Goal: Task Accomplishment & Management: Use online tool/utility

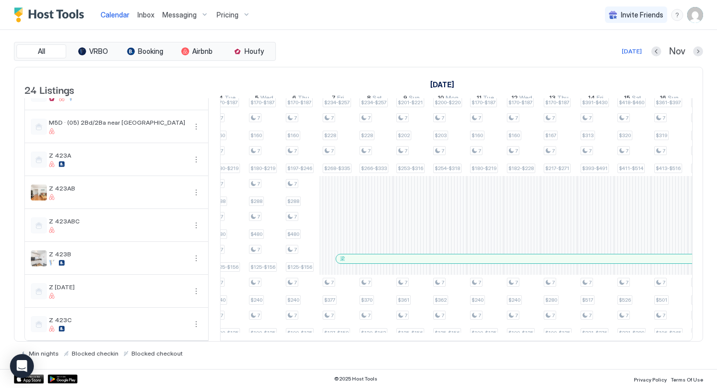
scroll to position [0, 1305]
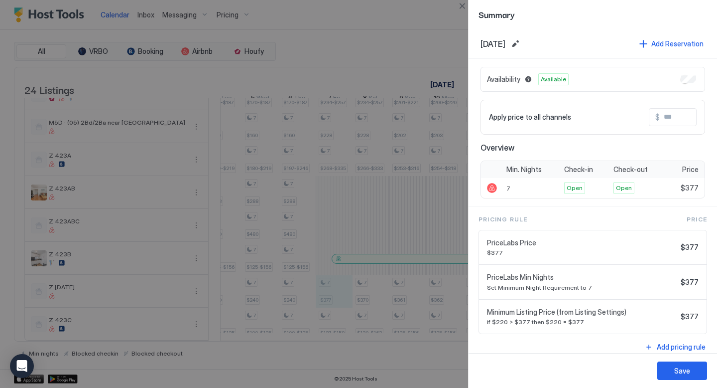
click at [422, 51] on div at bounding box center [358, 194] width 717 height 388
click at [463, 5] on button "Close" at bounding box center [462, 6] width 12 height 12
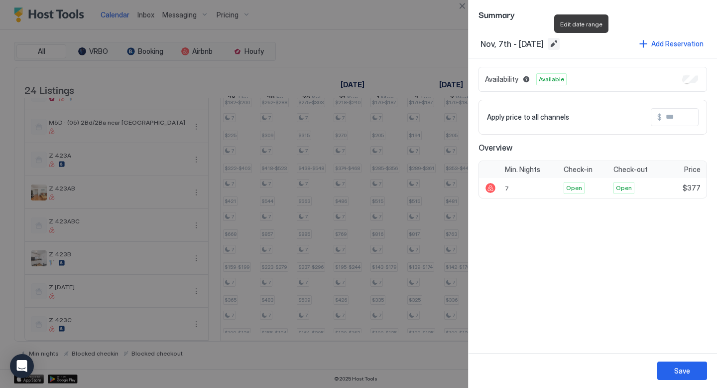
click at [560, 44] on button "Edit date range" at bounding box center [554, 44] width 12 height 12
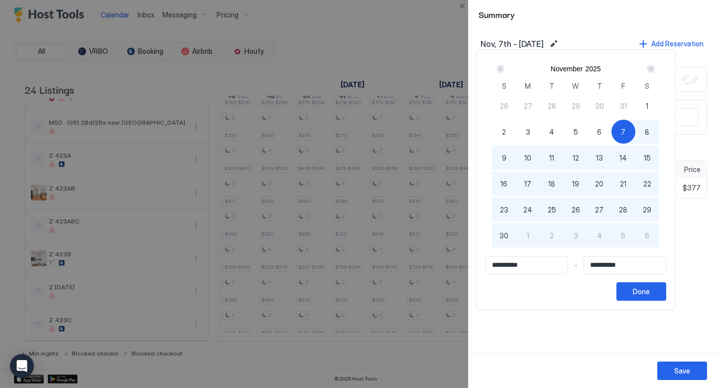
click at [626, 131] on span "7" at bounding box center [623, 132] width 4 height 10
click at [655, 66] on div "Next" at bounding box center [651, 69] width 8 height 8
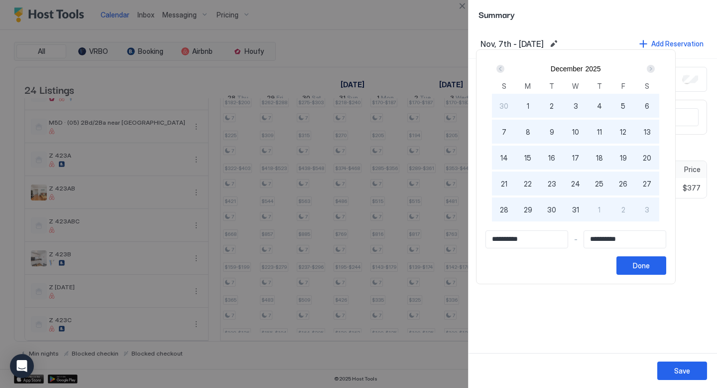
click at [655, 66] on div "Next" at bounding box center [651, 69] width 8 height 8
click at [649, 108] on div "7" at bounding box center [648, 106] width 24 height 24
type input "**********"
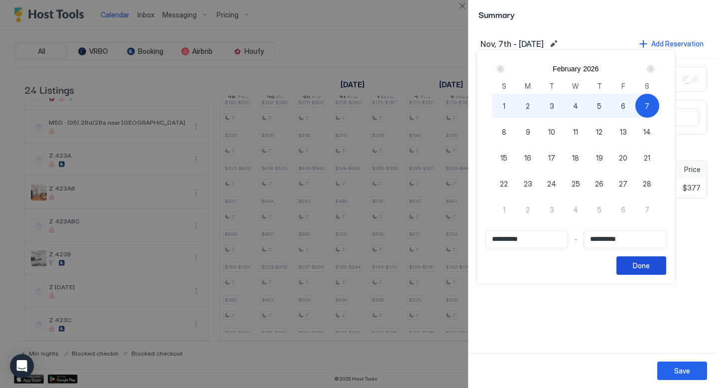
click at [646, 266] on div "Done" at bounding box center [641, 265] width 17 height 10
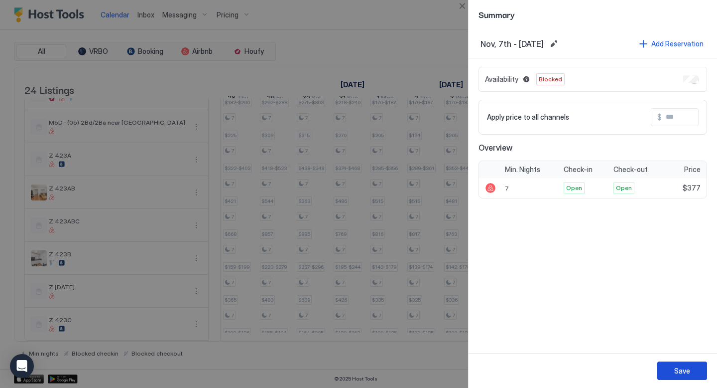
click at [668, 374] on button "Save" at bounding box center [683, 370] width 50 height 18
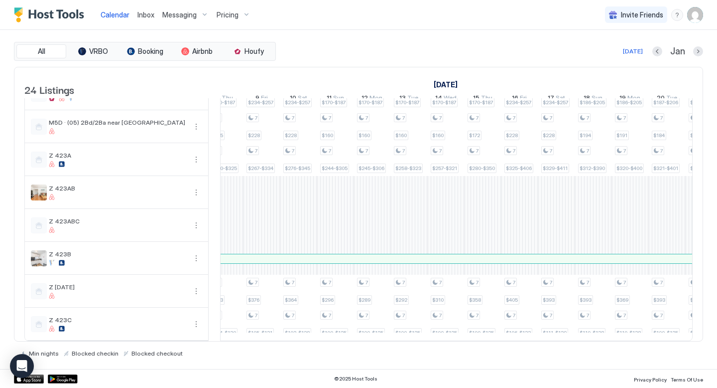
scroll to position [0, 751]
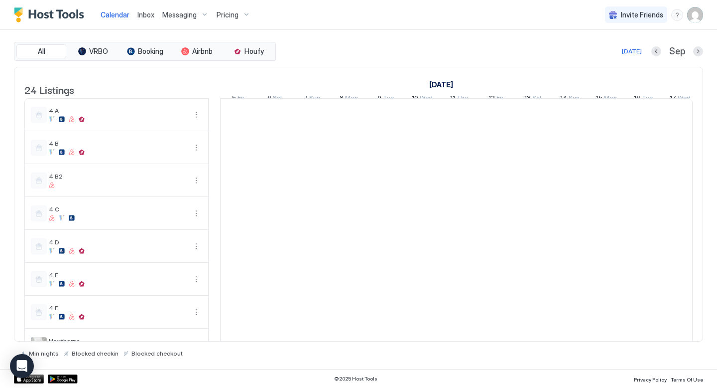
scroll to position [0, 553]
